Goal: Check status

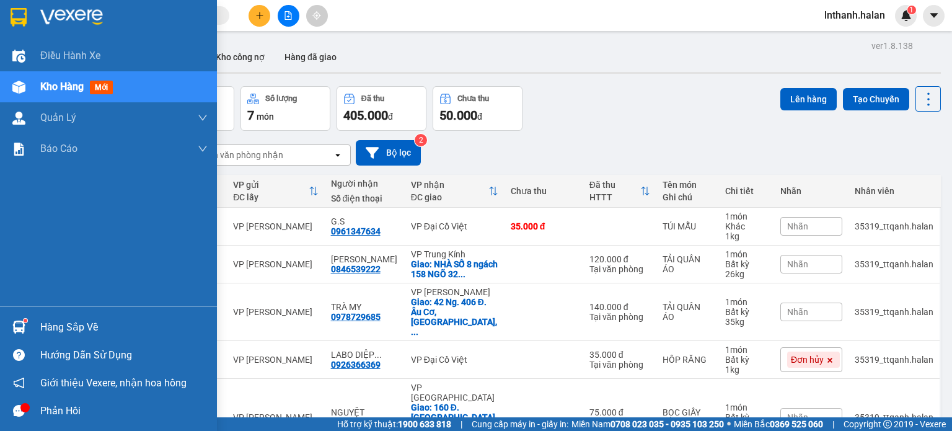
click at [56, 328] on div "Hàng sắp về" at bounding box center [123, 327] width 167 height 19
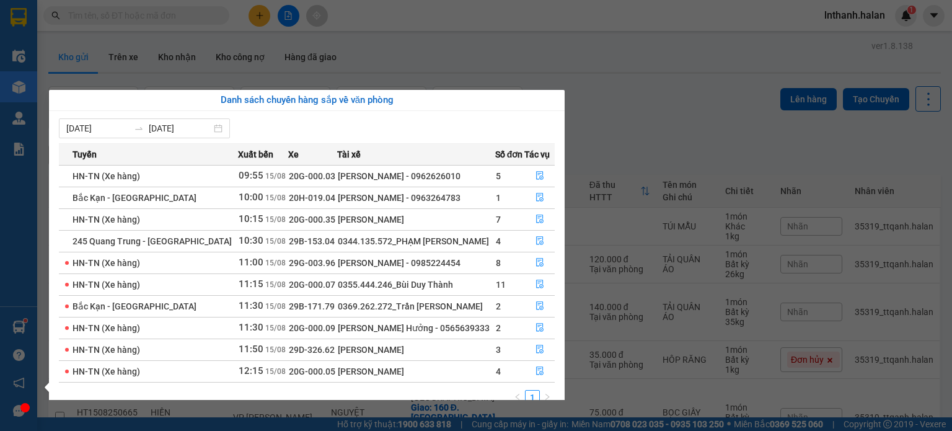
click at [674, 108] on section "Kết quả tìm kiếm ( 0 ) Bộ lọc No Data lnthanh.halan 1 Điều hành xe Kho hàng mới…" at bounding box center [476, 215] width 952 height 431
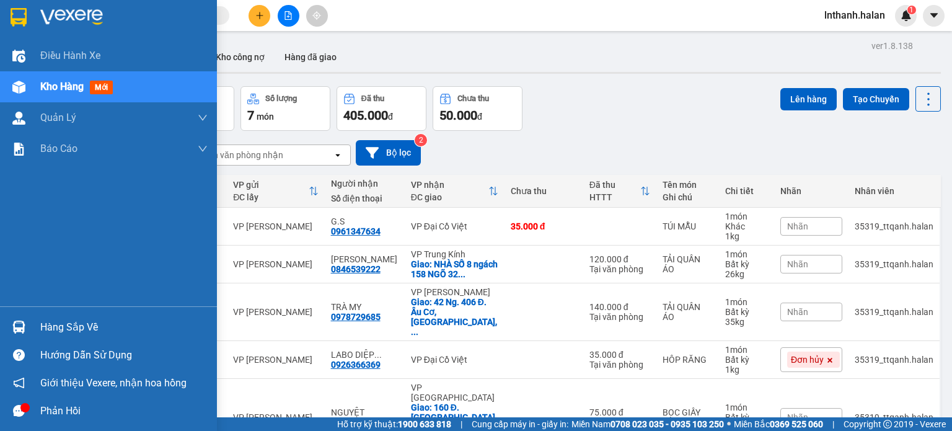
click at [40, 324] on div "Hàng sắp về" at bounding box center [123, 327] width 167 height 19
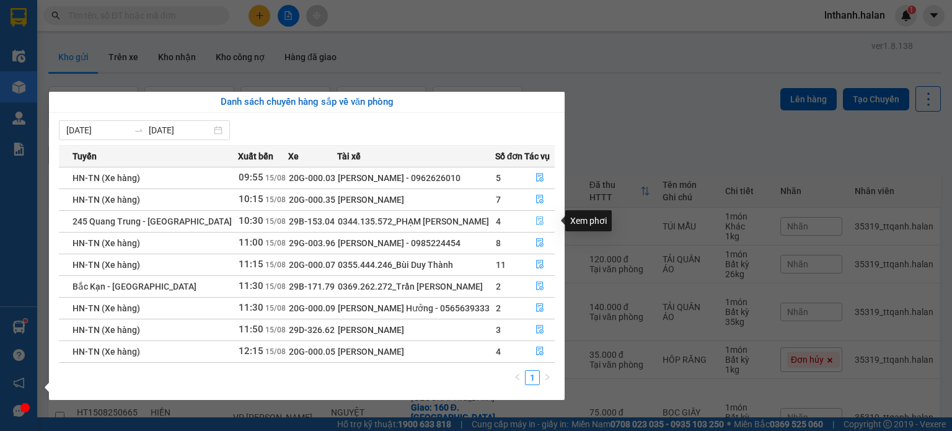
click at [537, 218] on icon "file-done" at bounding box center [540, 220] width 9 height 9
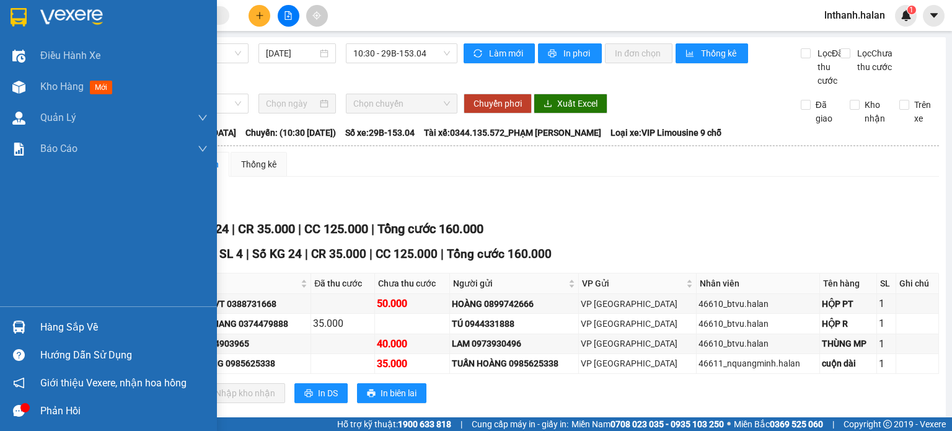
click at [62, 325] on div "Hàng sắp về" at bounding box center [123, 327] width 167 height 19
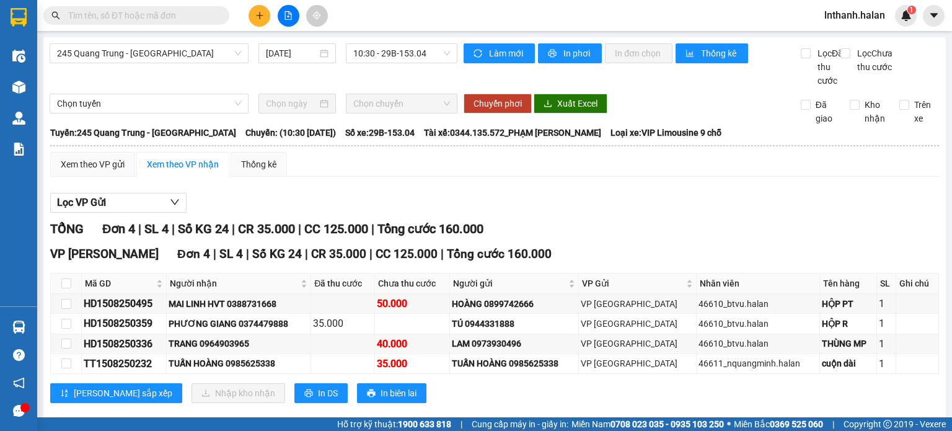
drag, startPoint x: 670, startPoint y: 166, endPoint x: 401, endPoint y: 185, distance: 269.7
click at [671, 166] on section "Kết quả tìm kiếm ( 0 ) Bộ lọc No Data lnthanh.halan 1 Điều hành xe Kho hàng mới…" at bounding box center [476, 215] width 952 height 431
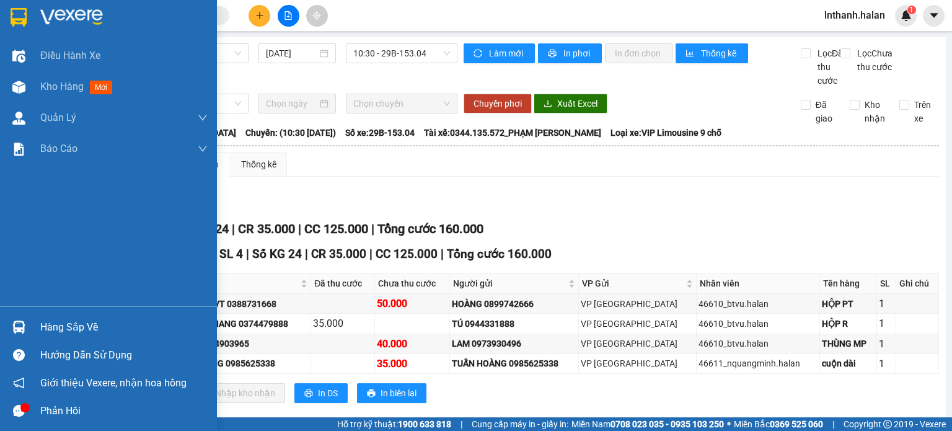
click at [78, 325] on div "Hàng sắp về" at bounding box center [123, 327] width 167 height 19
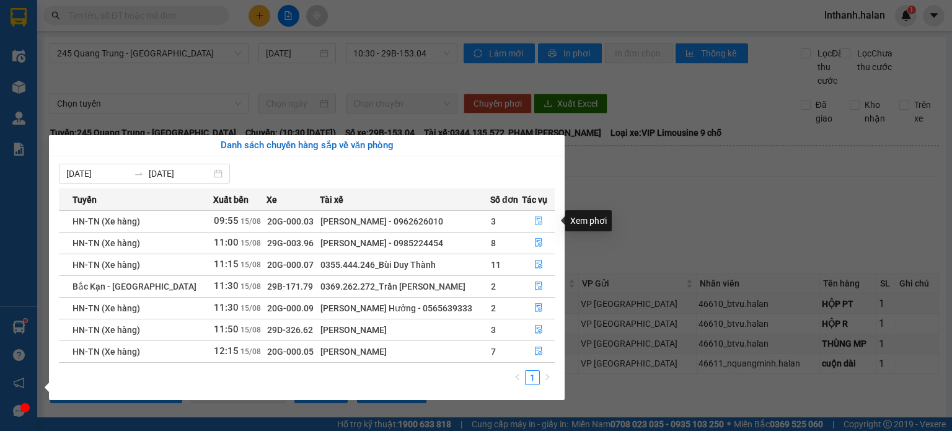
click at [535, 221] on icon "file-done" at bounding box center [538, 221] width 7 height 9
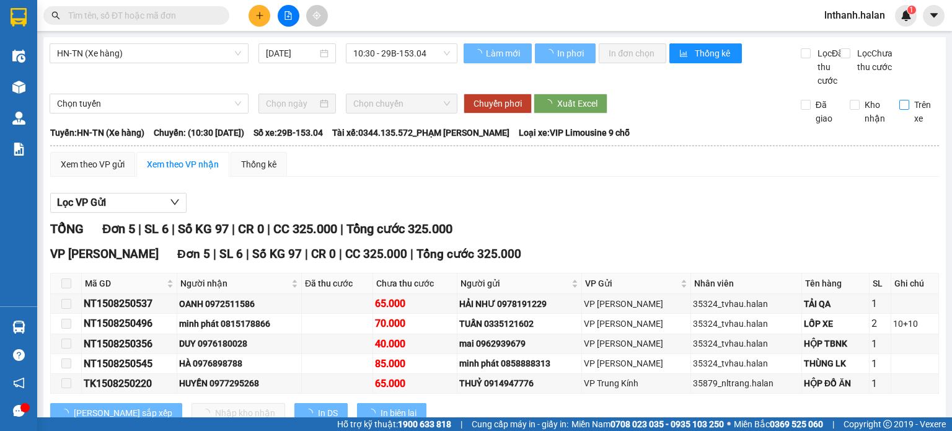
click at [900, 110] on input "Trên xe" at bounding box center [905, 105] width 10 height 10
checkbox input "true"
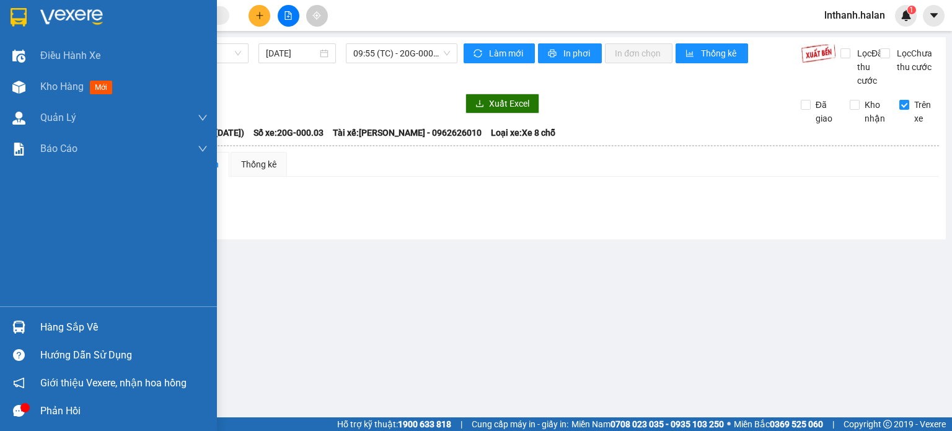
click at [42, 329] on div "Hàng sắp về" at bounding box center [123, 327] width 167 height 19
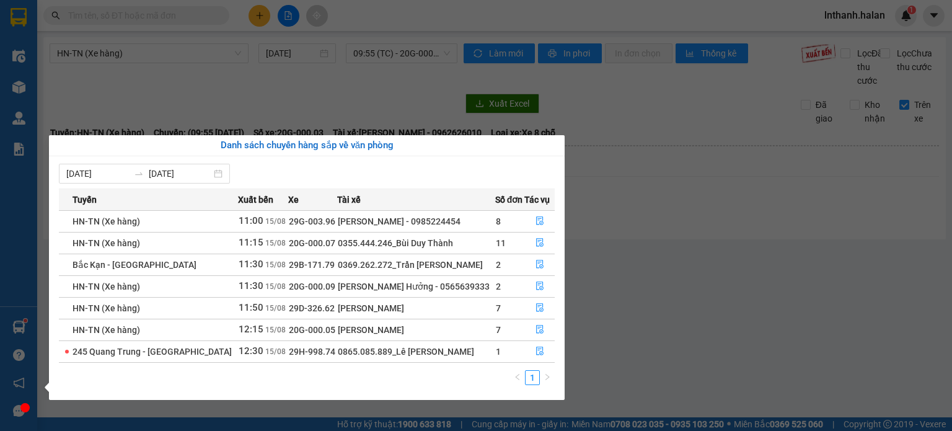
click at [696, 269] on section "Kết quả tìm kiếm ( 0 ) Bộ lọc No Data lnthanh.halan 1 Điều hành xe Kho hàng mới…" at bounding box center [476, 215] width 952 height 431
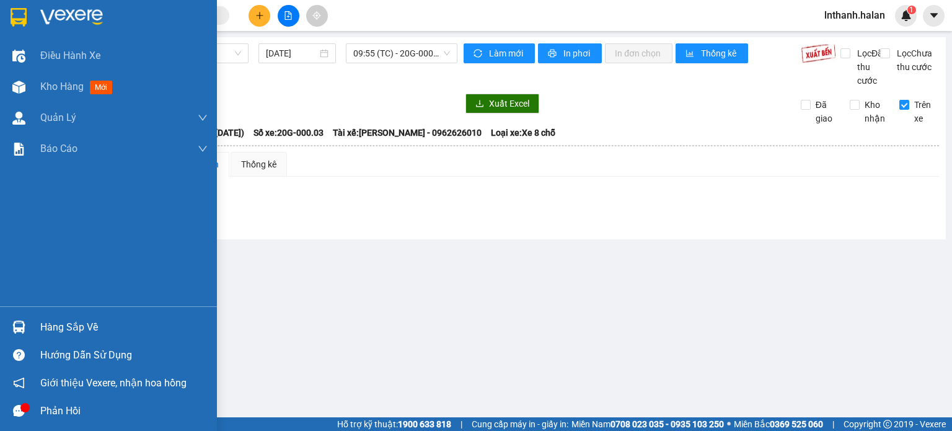
click at [63, 329] on div "Hàng sắp về" at bounding box center [123, 327] width 167 height 19
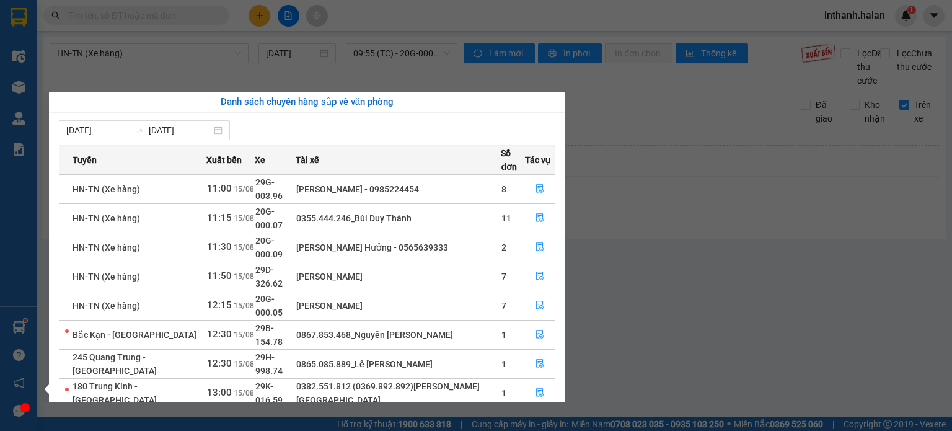
click at [729, 209] on section "Kết quả tìm kiếm ( 0 ) Bộ lọc No Data lnthanh.halan 1 Điều hành xe Kho hàng mới…" at bounding box center [476, 215] width 952 height 431
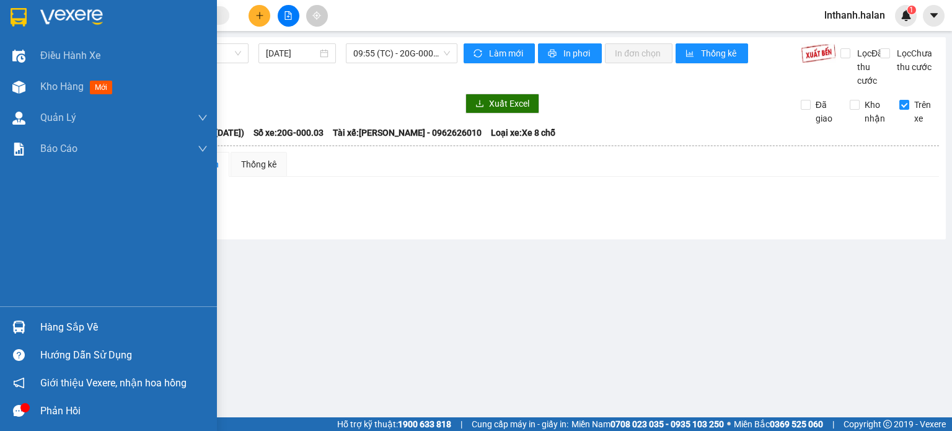
click at [53, 321] on div "Hàng sắp về" at bounding box center [123, 327] width 167 height 19
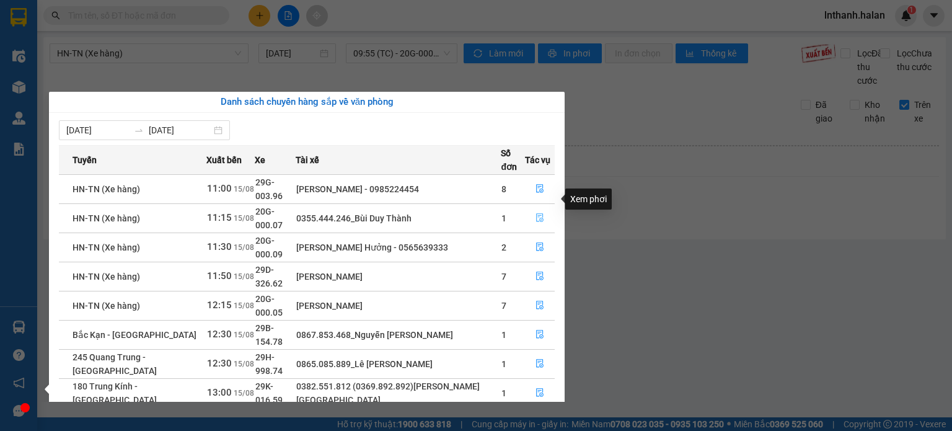
click at [542, 213] on icon "file-done" at bounding box center [540, 217] width 9 height 9
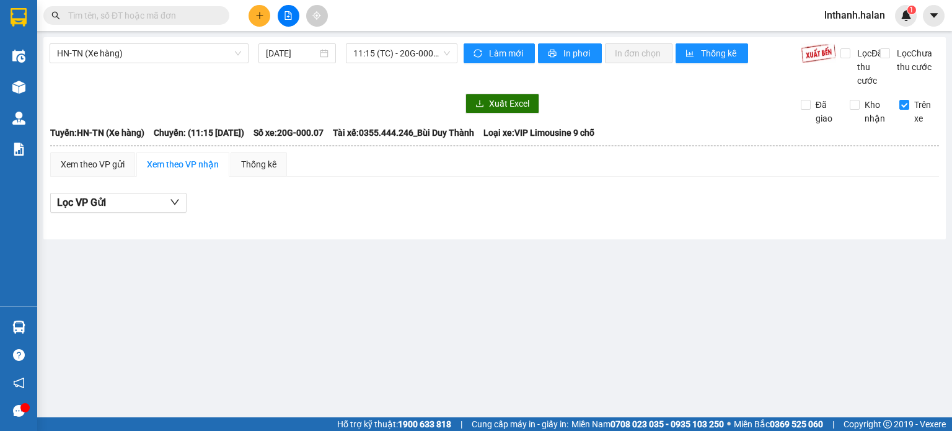
click at [510, 42] on div "HN-TN (Xe hàng) 15/08/2025 11:15 (TC) - 20G-000.07 Làm mới In phơi In đơn chọn …" at bounding box center [494, 138] width 903 height 202
click at [506, 51] on span "Làm mới" at bounding box center [507, 53] width 36 height 14
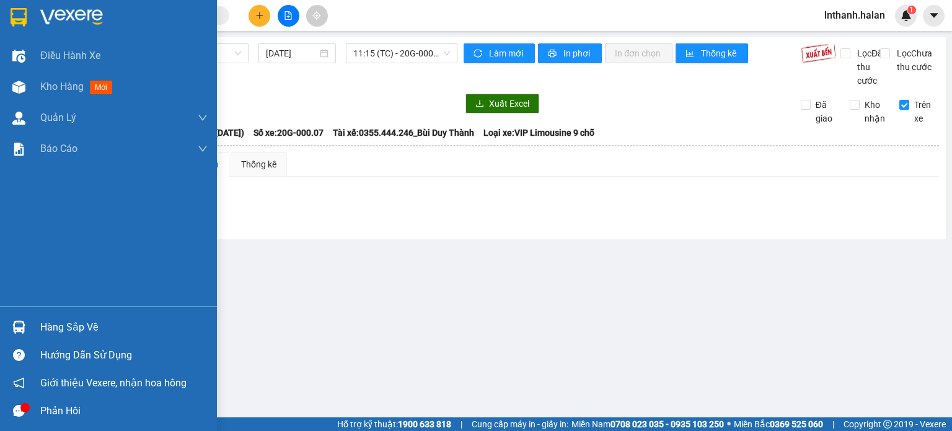
click at [53, 325] on div "Hàng sắp về" at bounding box center [123, 327] width 167 height 19
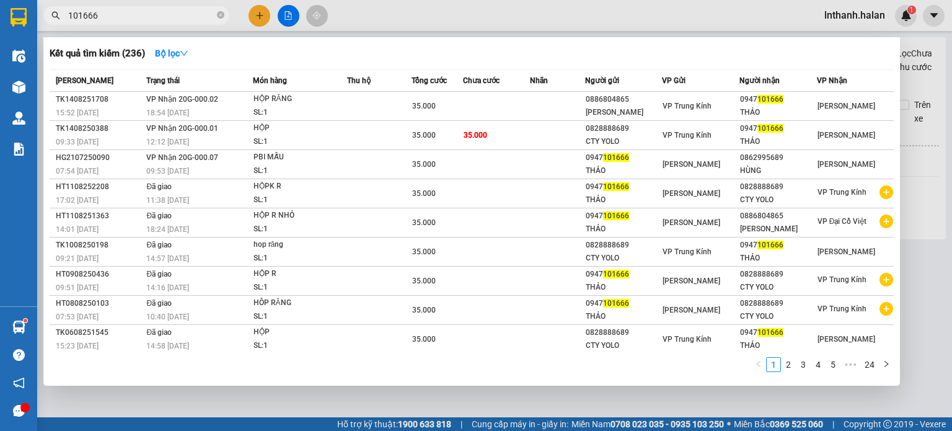
click at [154, 12] on input "101666" at bounding box center [141, 16] width 146 height 14
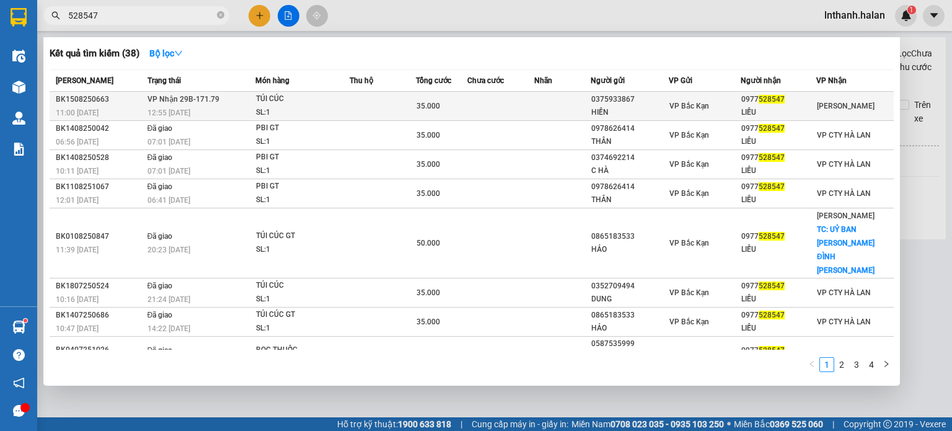
type input "528547"
click at [314, 99] on div "TÚI CÚC" at bounding box center [302, 99] width 93 height 14
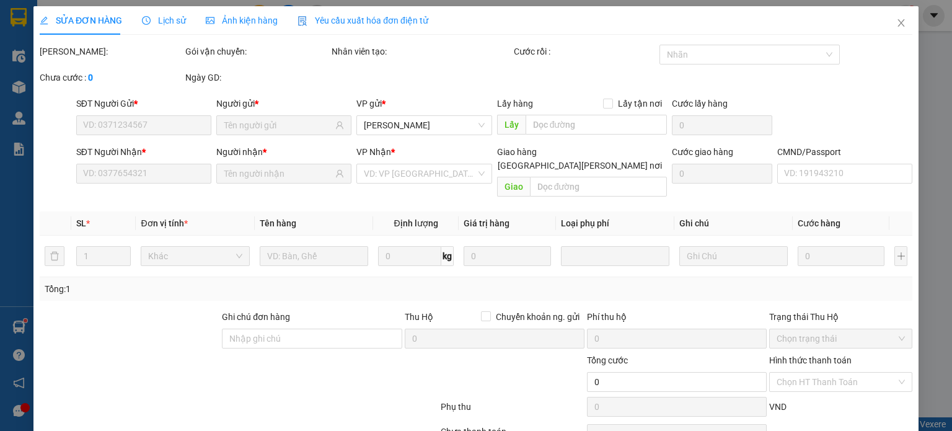
type input "0375933867"
type input "HIỀN"
type input "0977528547"
type input "LIỄU"
type input "35.000"
